Goal: Information Seeking & Learning: Learn about a topic

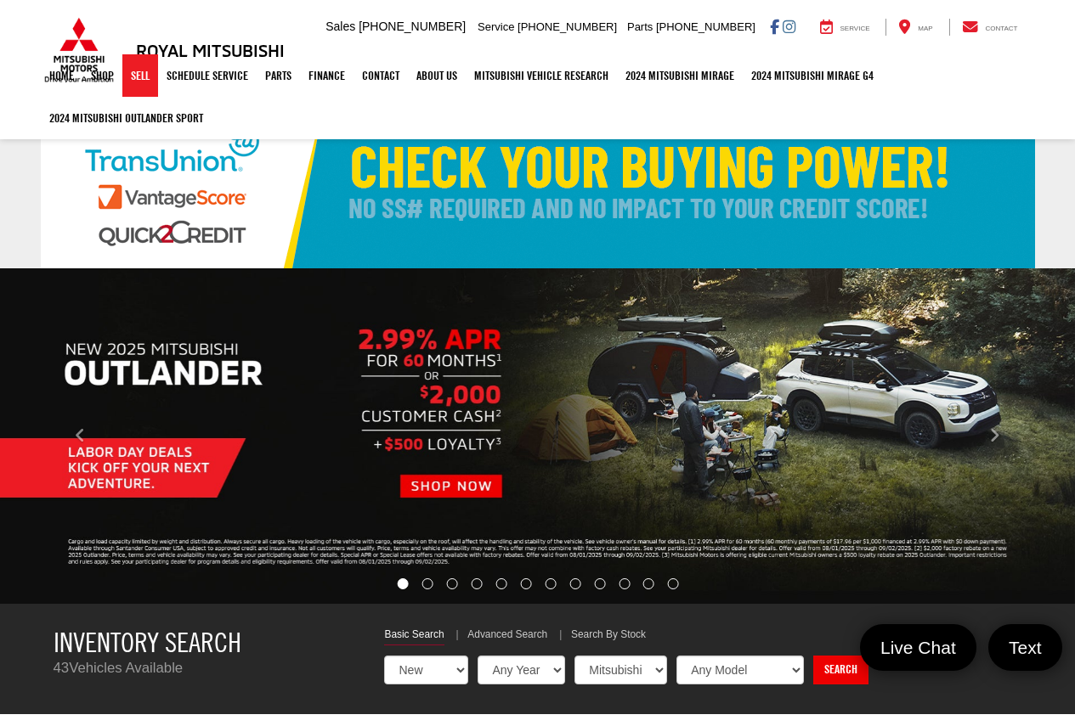
select select "Mitsubishi"
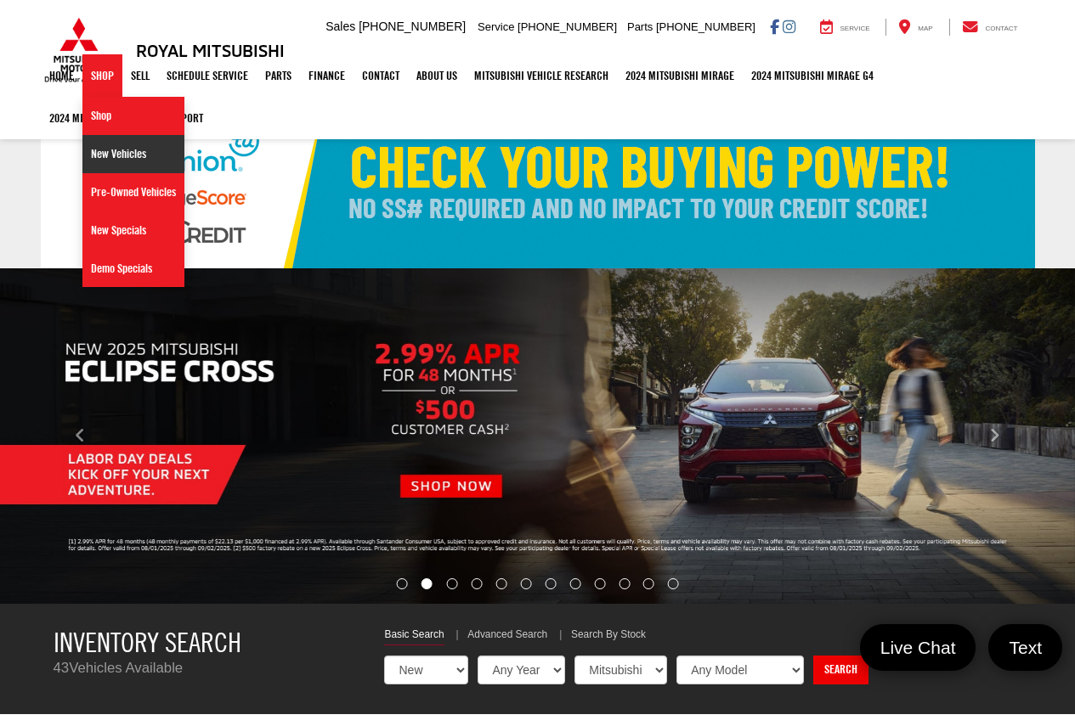
click at [110, 150] on link "New Vehicles" at bounding box center [133, 154] width 102 height 38
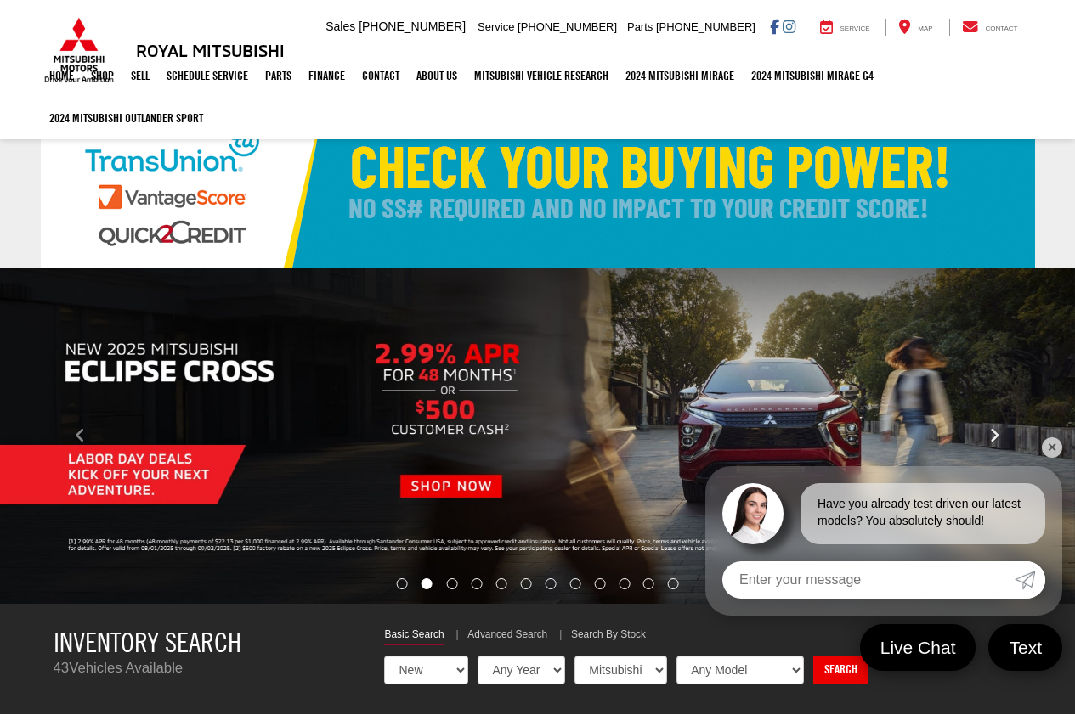
click at [1041, 450] on button "Click to view next picture." at bounding box center [993, 436] width 161 height 268
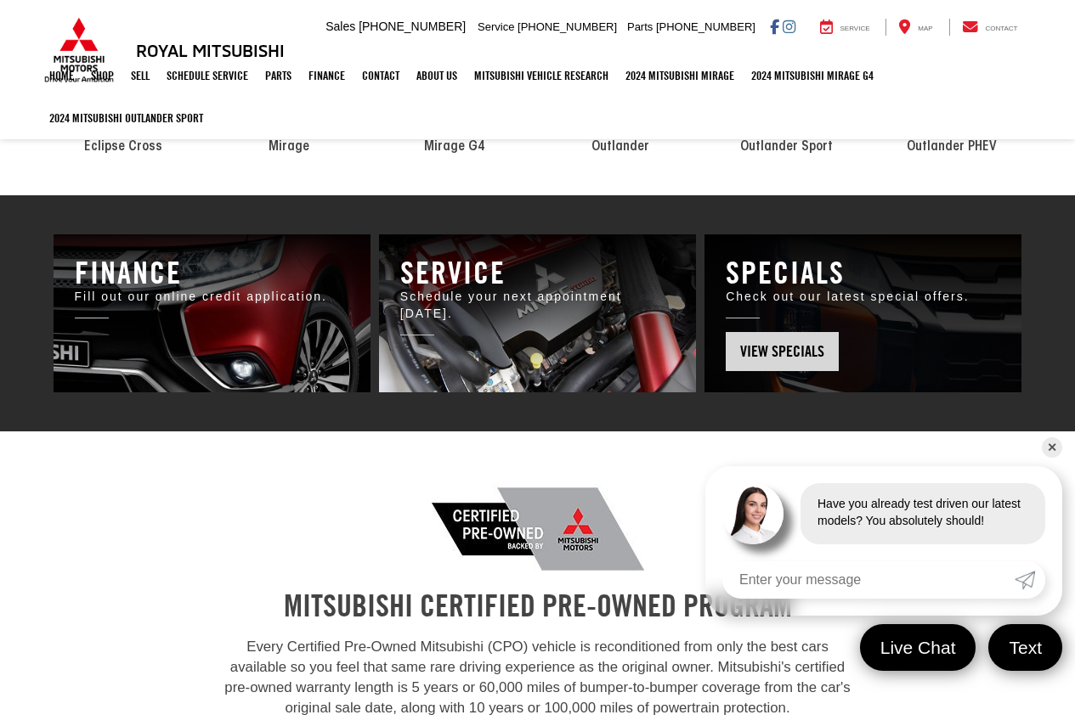
scroll to position [850, 0]
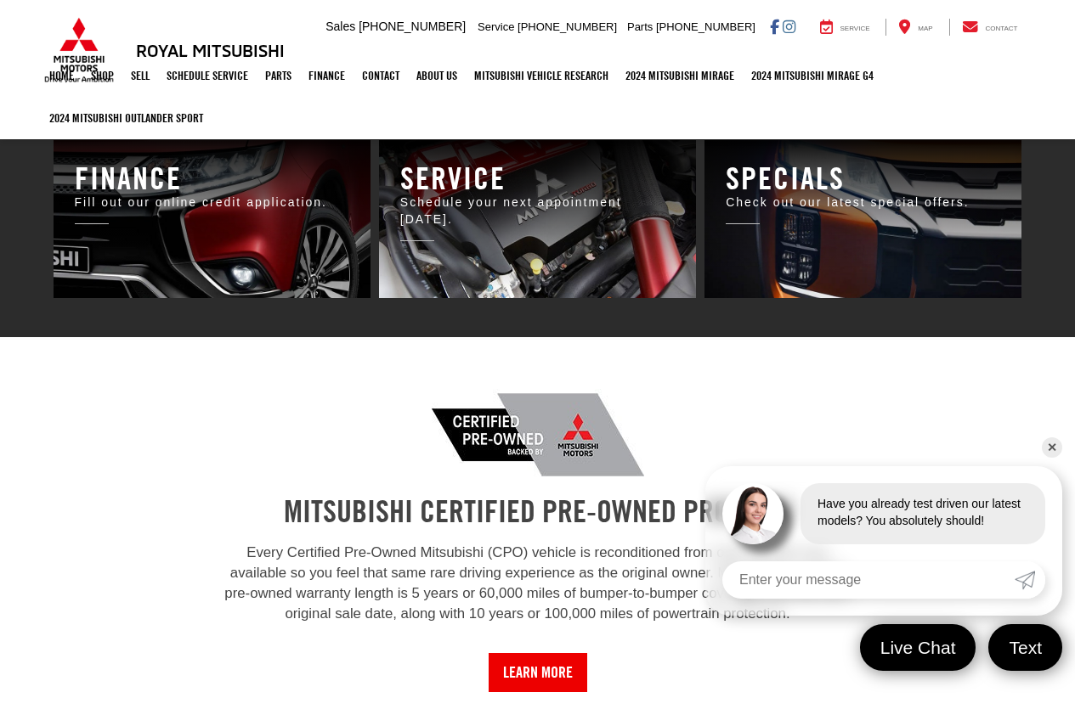
click at [1053, 444] on link "✕" at bounding box center [1052, 448] width 20 height 20
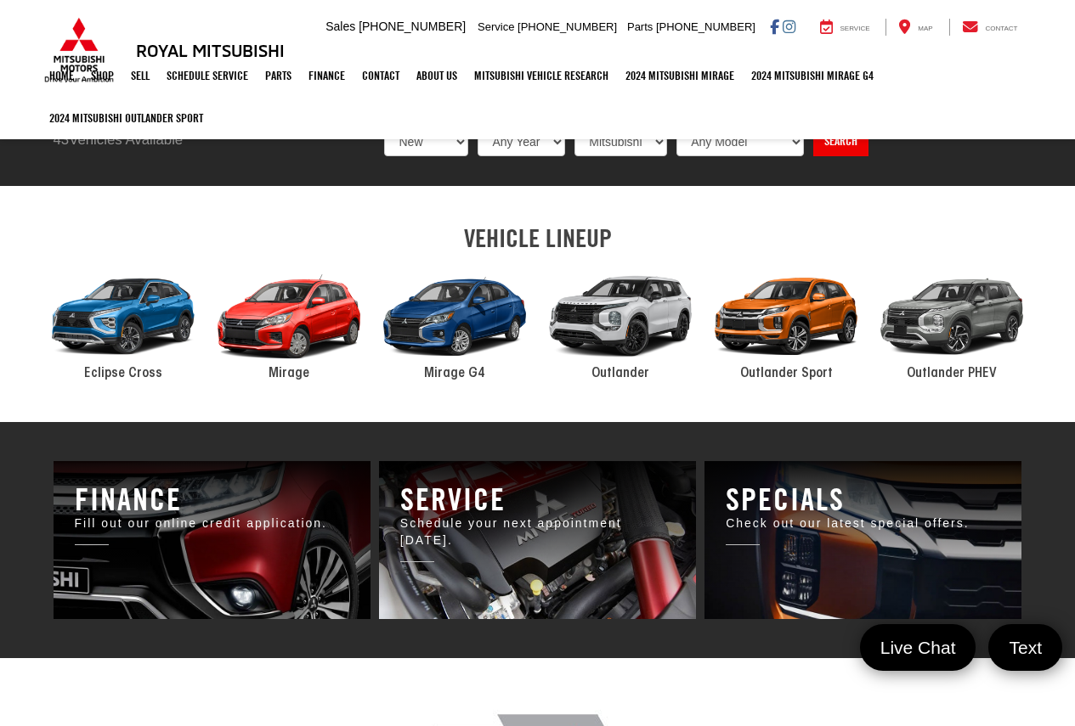
scroll to position [0, 0]
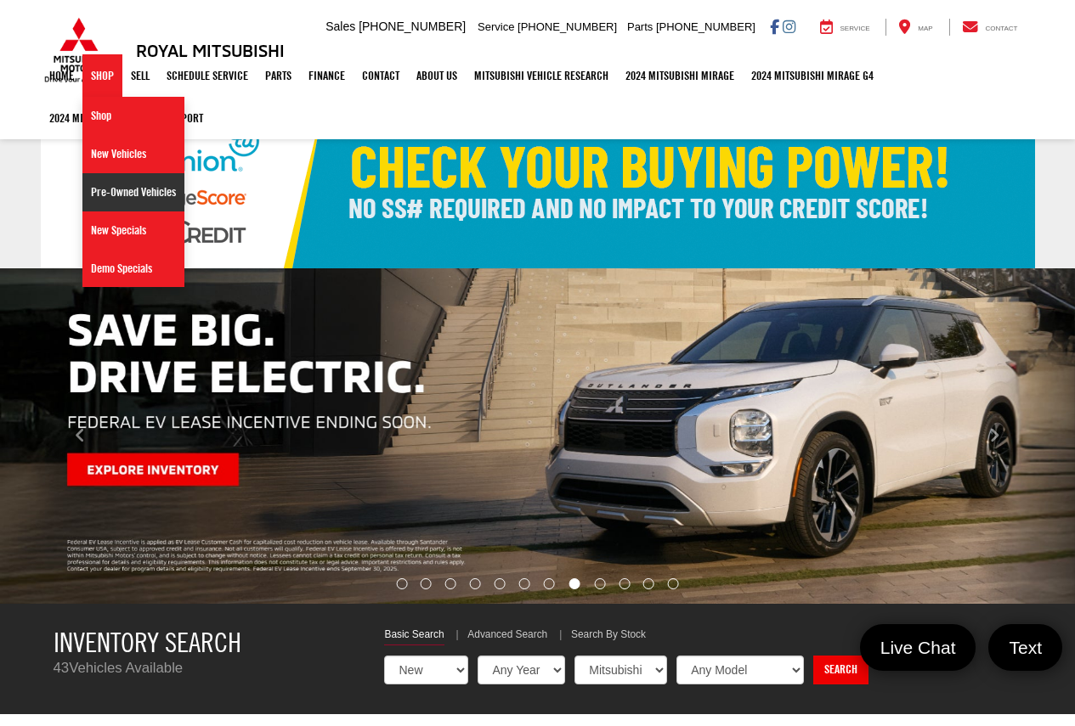
click at [125, 189] on link "Pre-Owned Vehicles" at bounding box center [133, 192] width 102 height 38
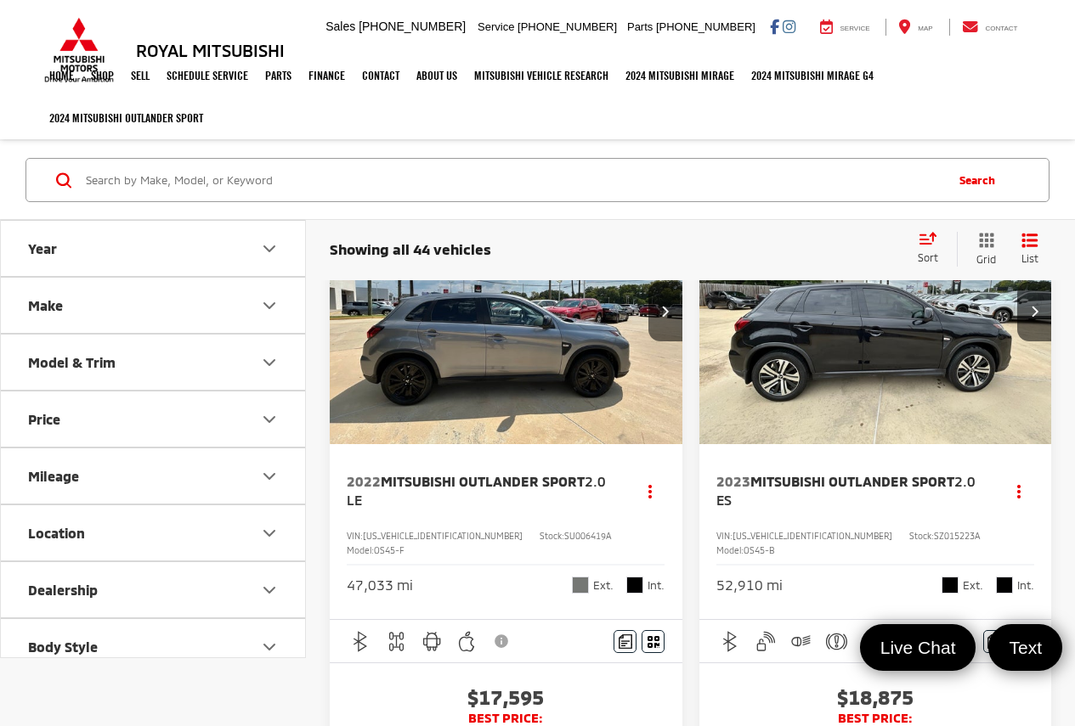
scroll to position [283, 0]
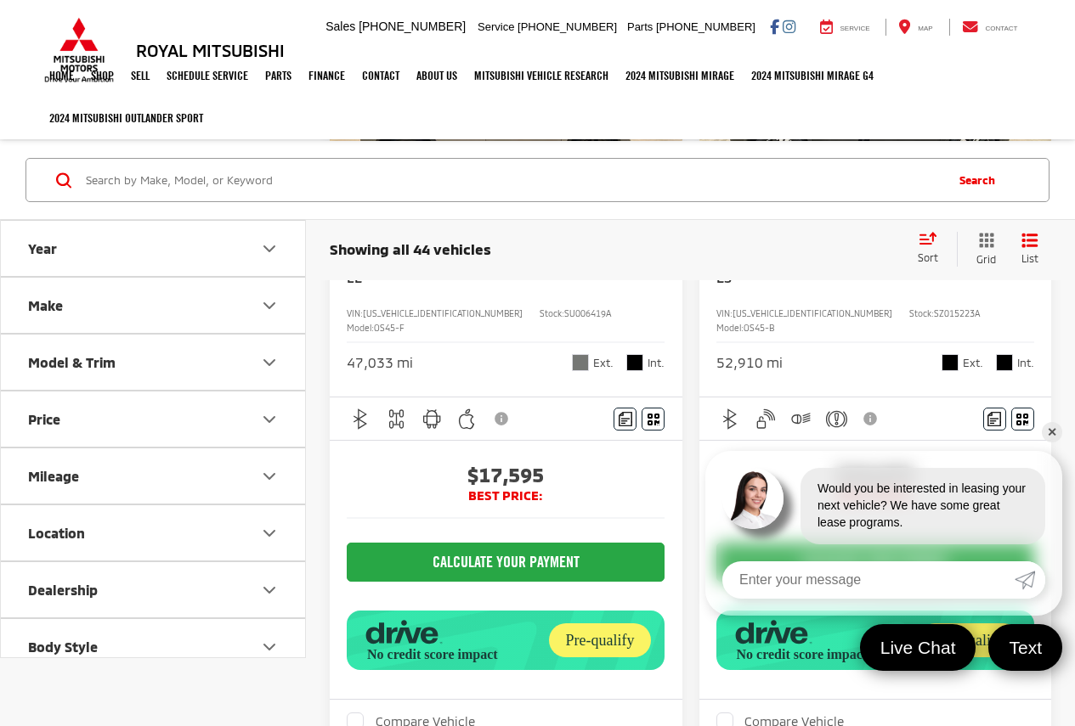
click at [1049, 426] on link "✕" at bounding box center [1052, 432] width 20 height 20
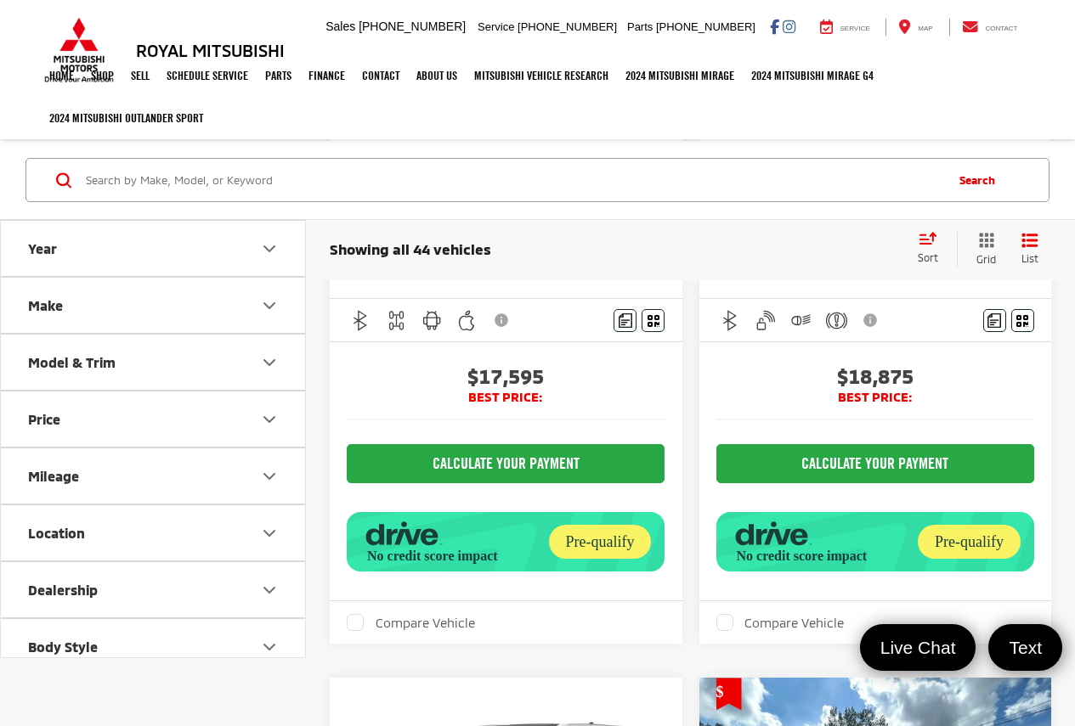
scroll to position [340, 0]
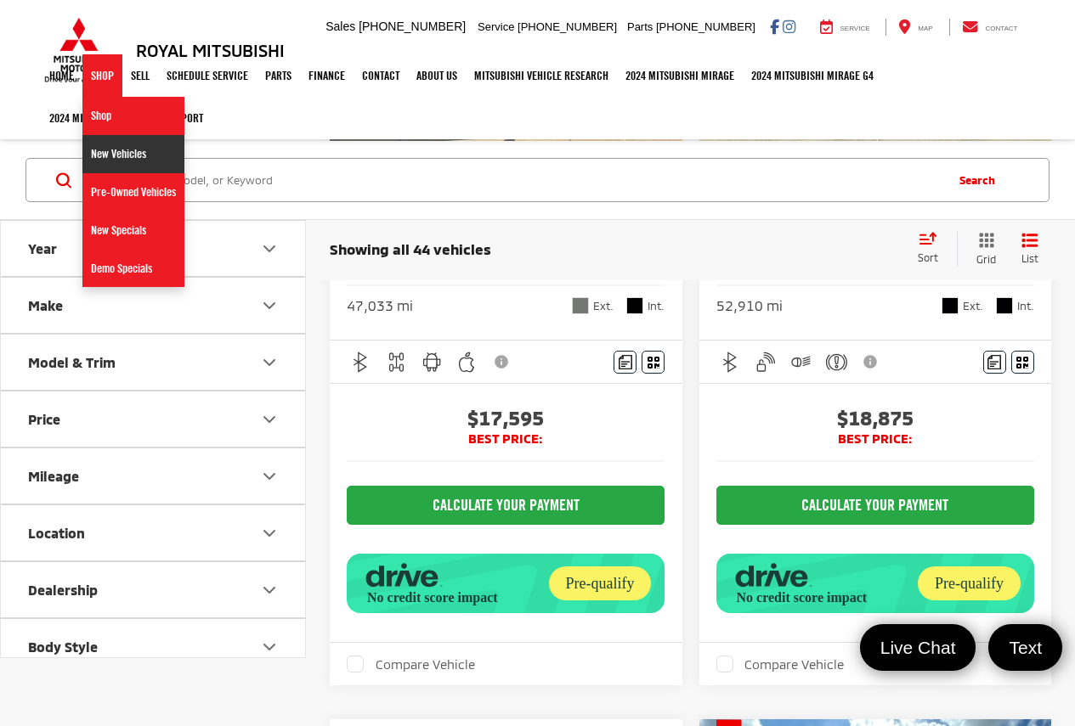
click at [113, 154] on link "New Vehicles" at bounding box center [133, 154] width 102 height 38
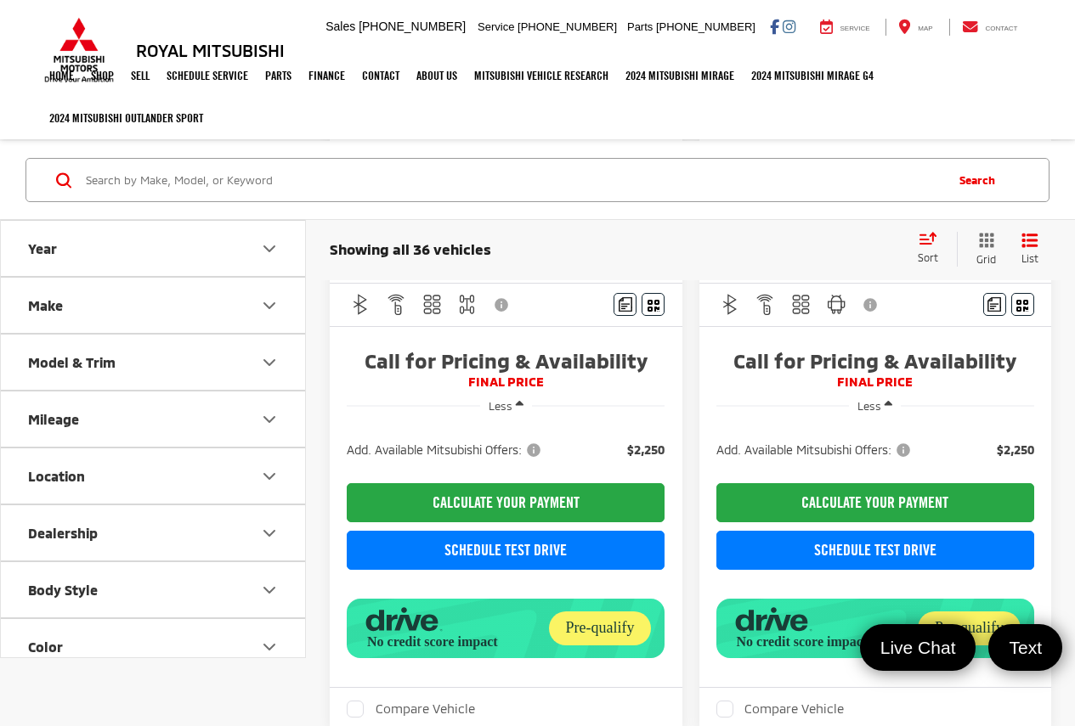
scroll to position [397, 0]
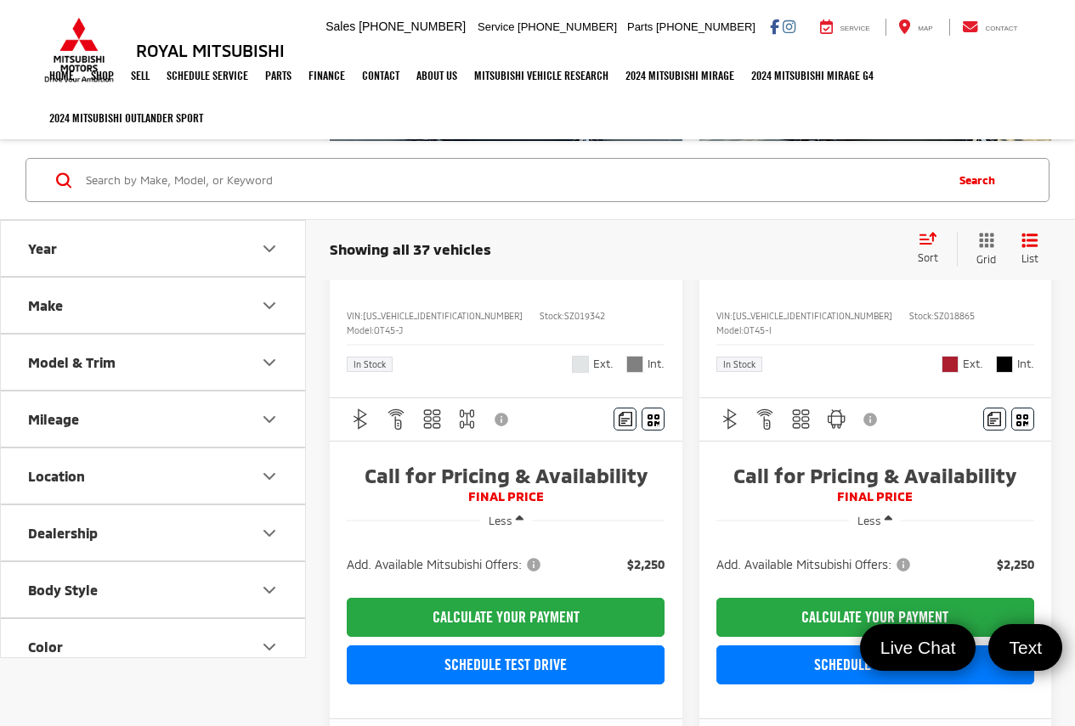
scroll to position [397, 0]
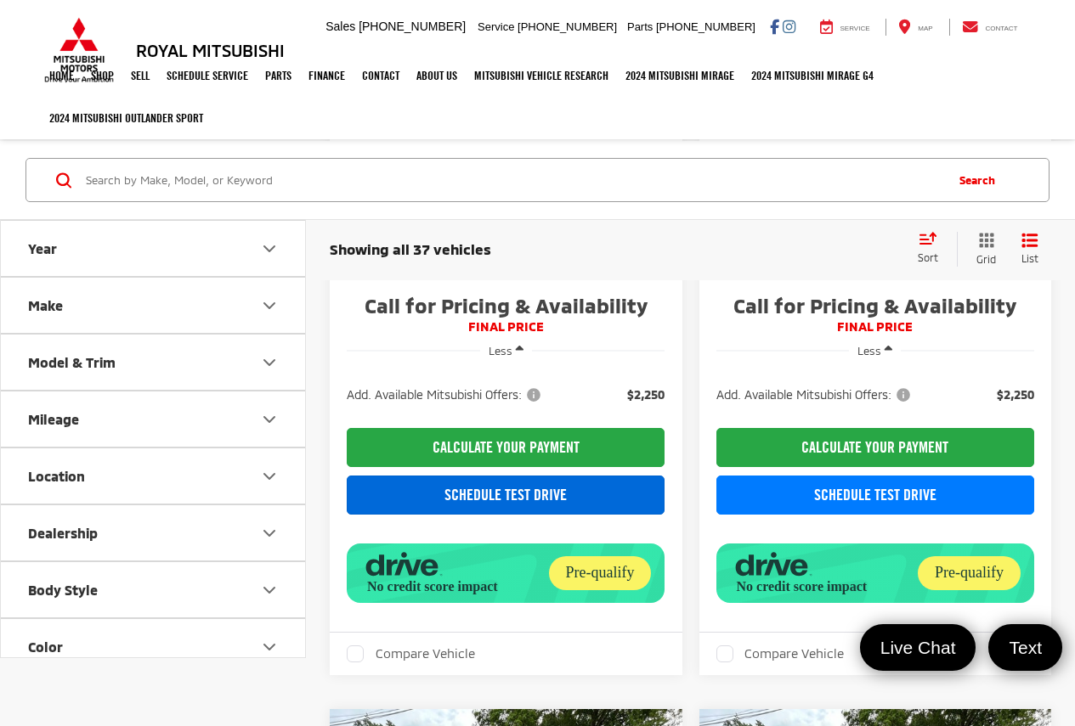
scroll to position [453, 0]
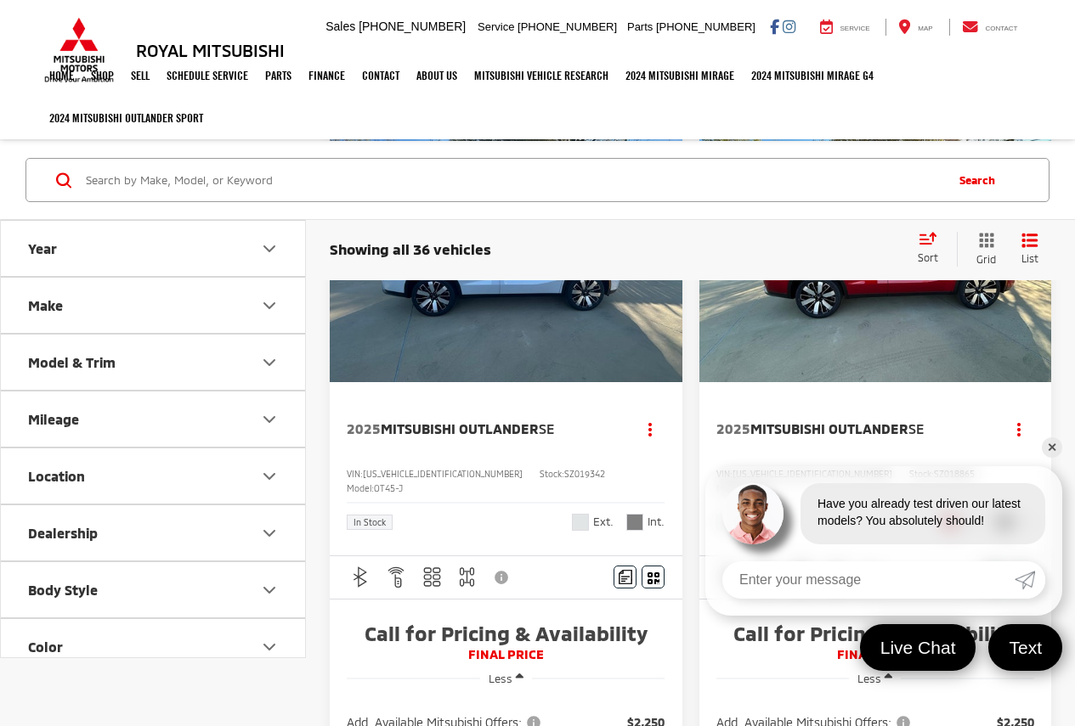
scroll to position [283, 0]
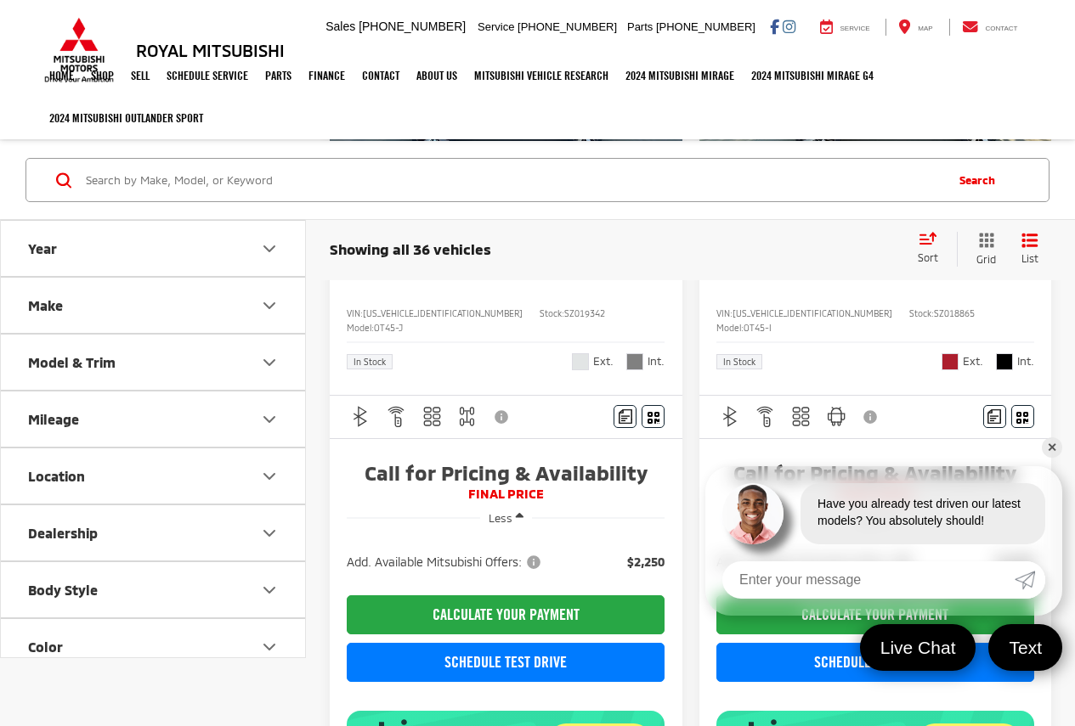
click at [1048, 449] on link "✕" at bounding box center [1052, 448] width 20 height 20
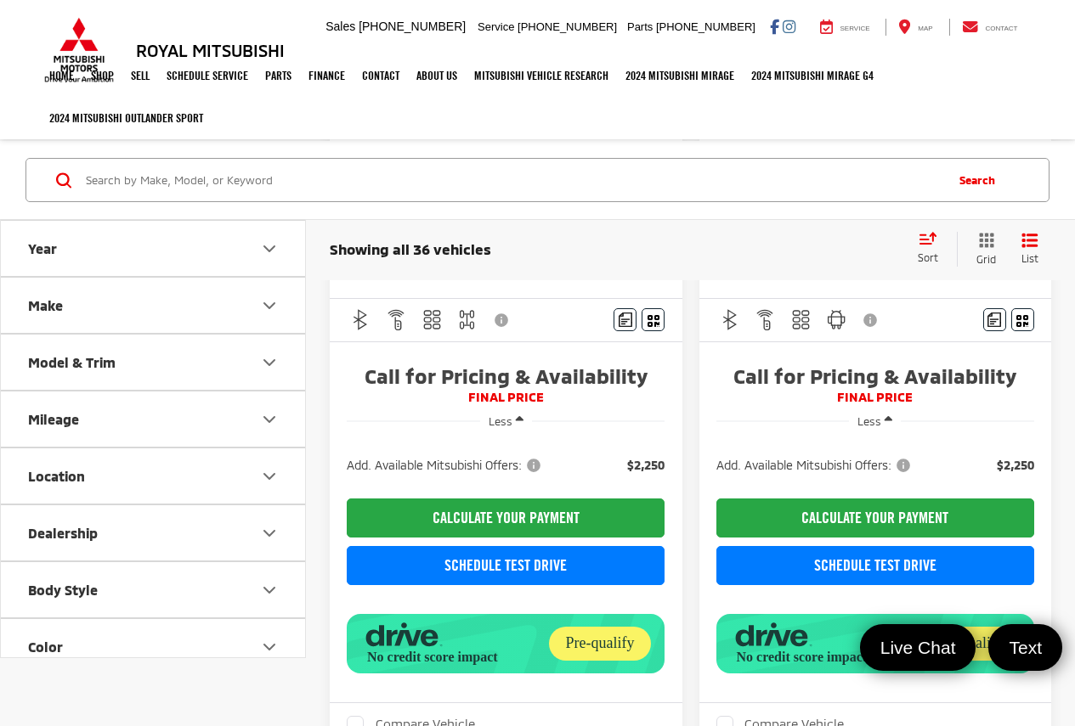
scroll to position [453, 0]
